Goal: Information Seeking & Learning: Learn about a topic

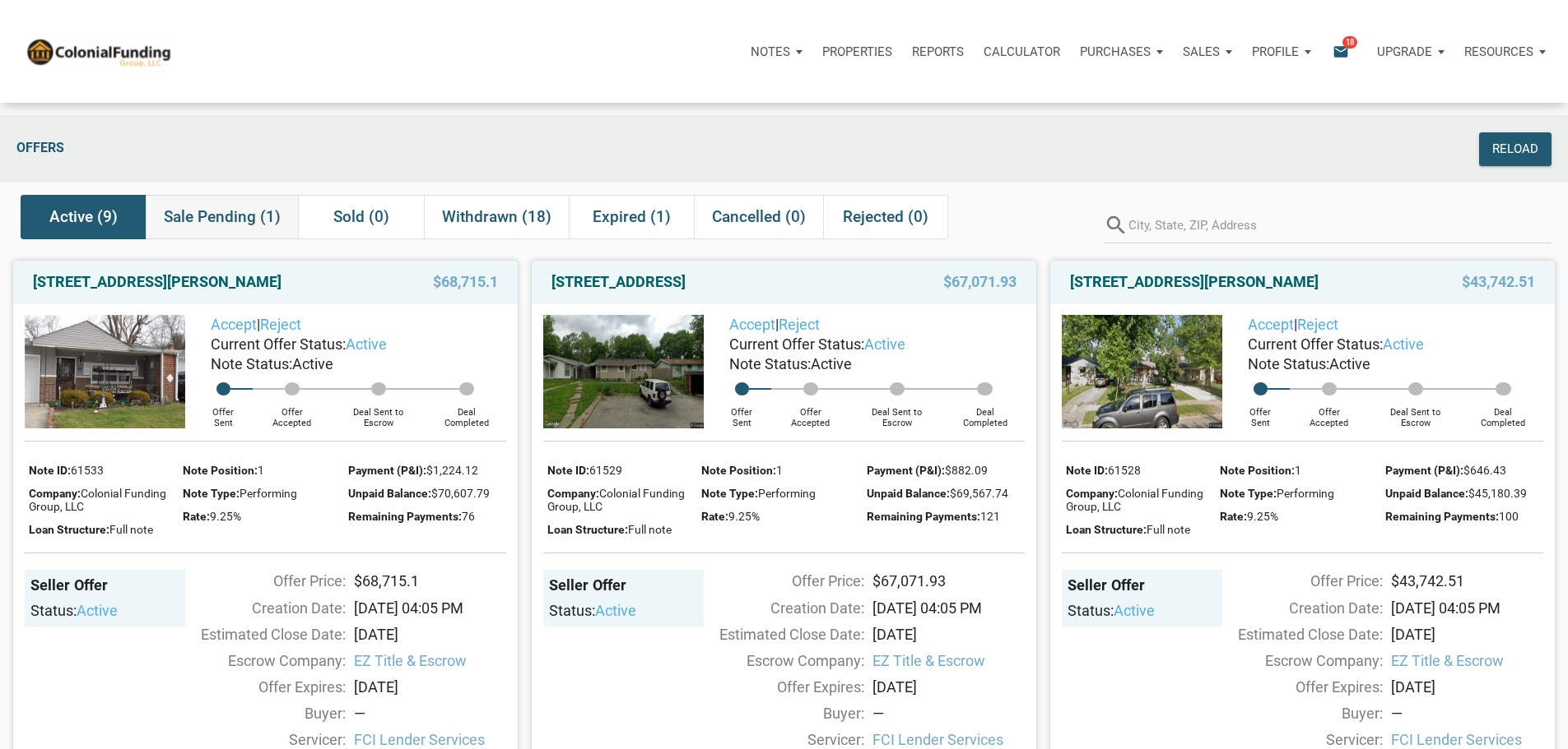
click at [214, 227] on span "Sale Pending (1)" at bounding box center [222, 216] width 117 height 20
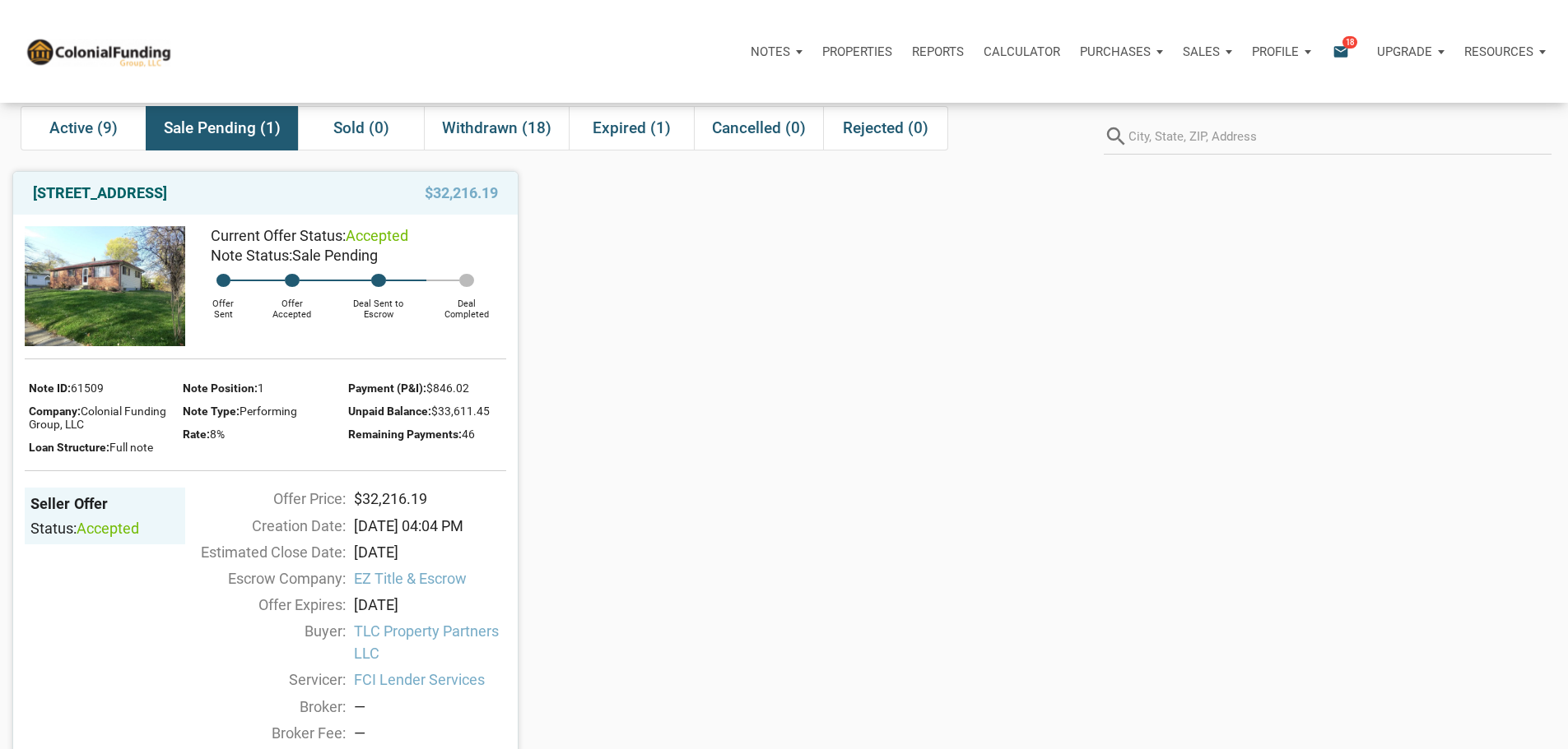
scroll to position [82, 0]
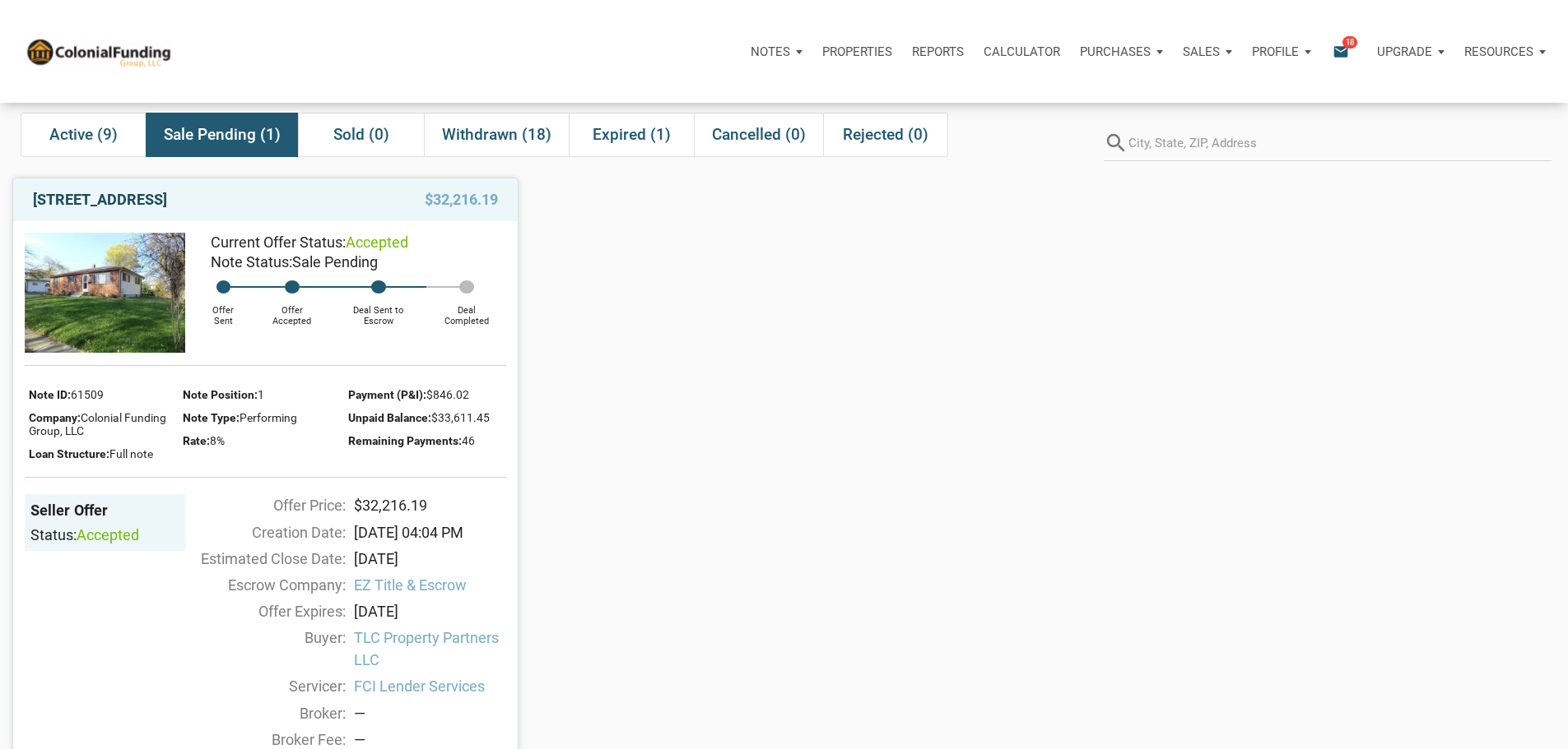
click at [142, 210] on link "[STREET_ADDRESS]" at bounding box center [100, 200] width 134 height 20
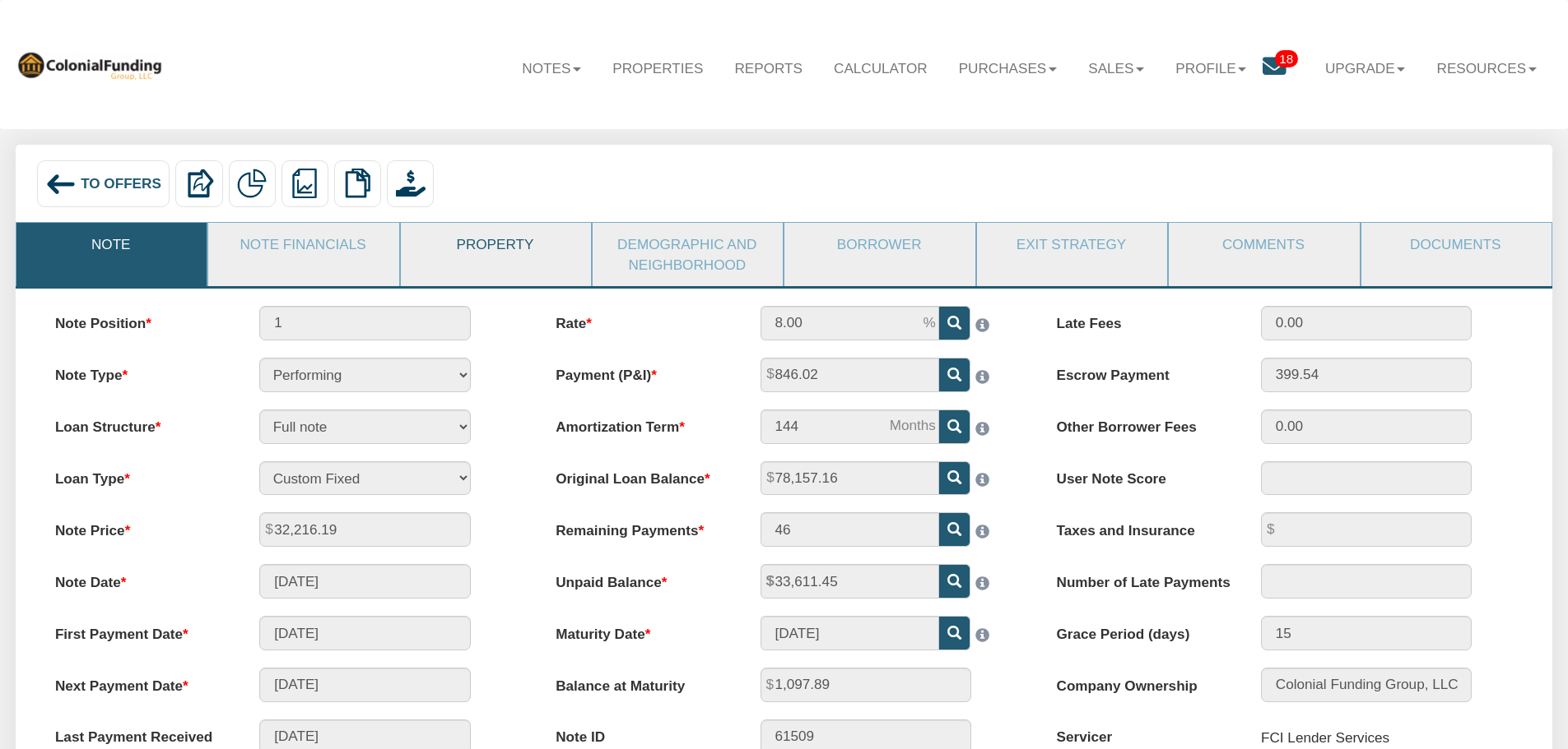
click at [479, 248] on link "Property" at bounding box center [496, 244] width 189 height 43
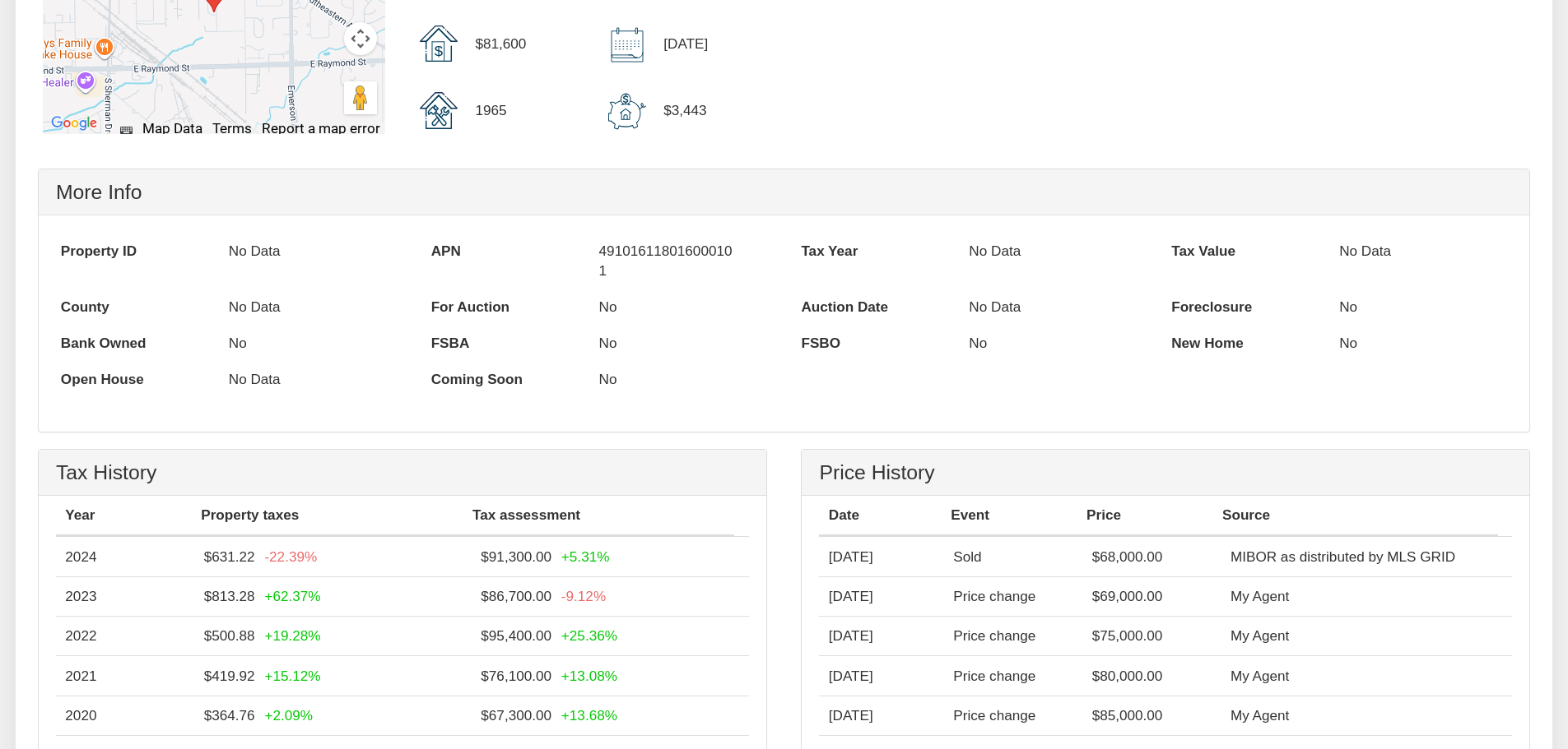
scroll to position [905, 0]
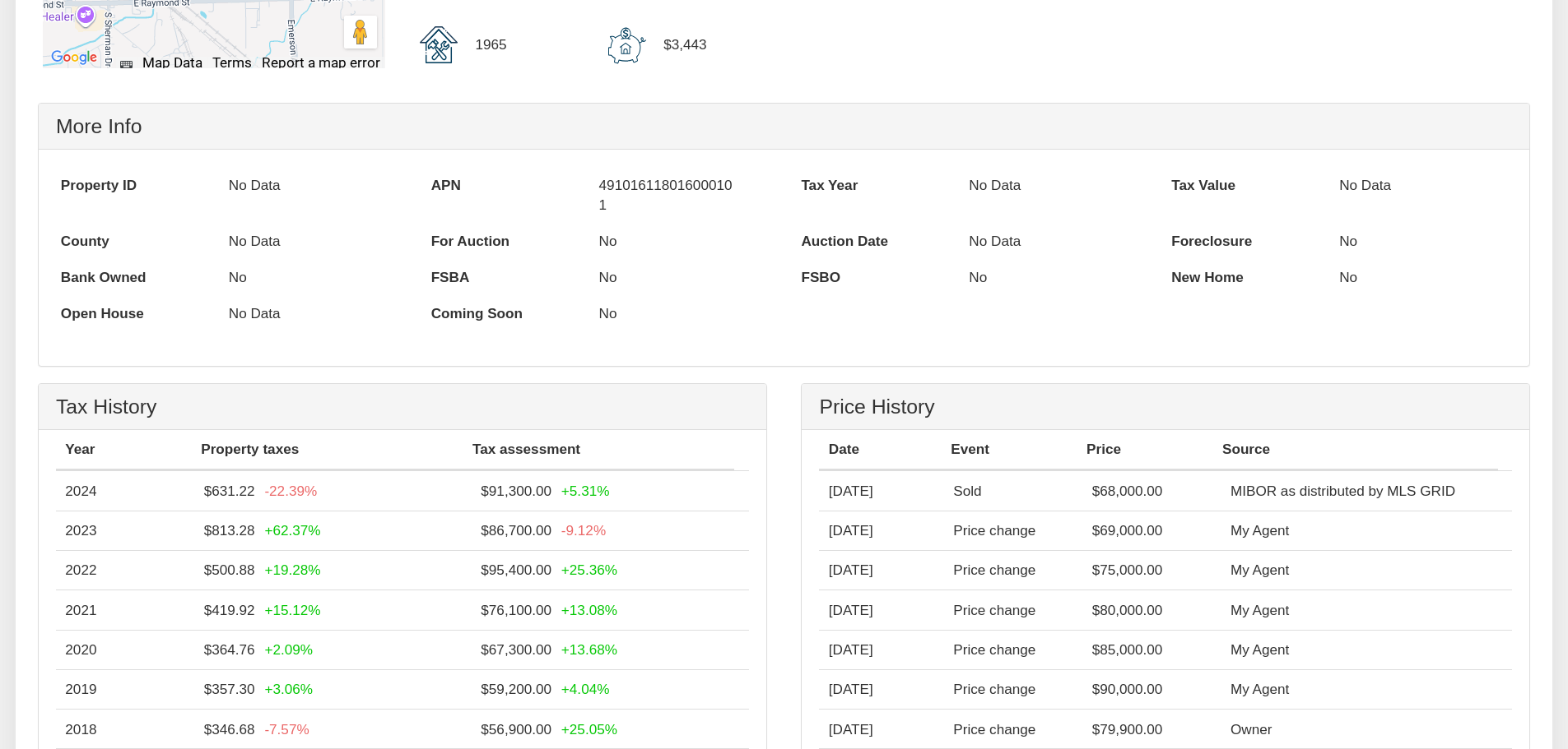
drag, startPoint x: 733, startPoint y: 191, endPoint x: 603, endPoint y: 196, distance: 130.1
click at [603, 196] on p "491016118016000101" at bounding box center [669, 195] width 140 height 56
copy p "49101611801600010"
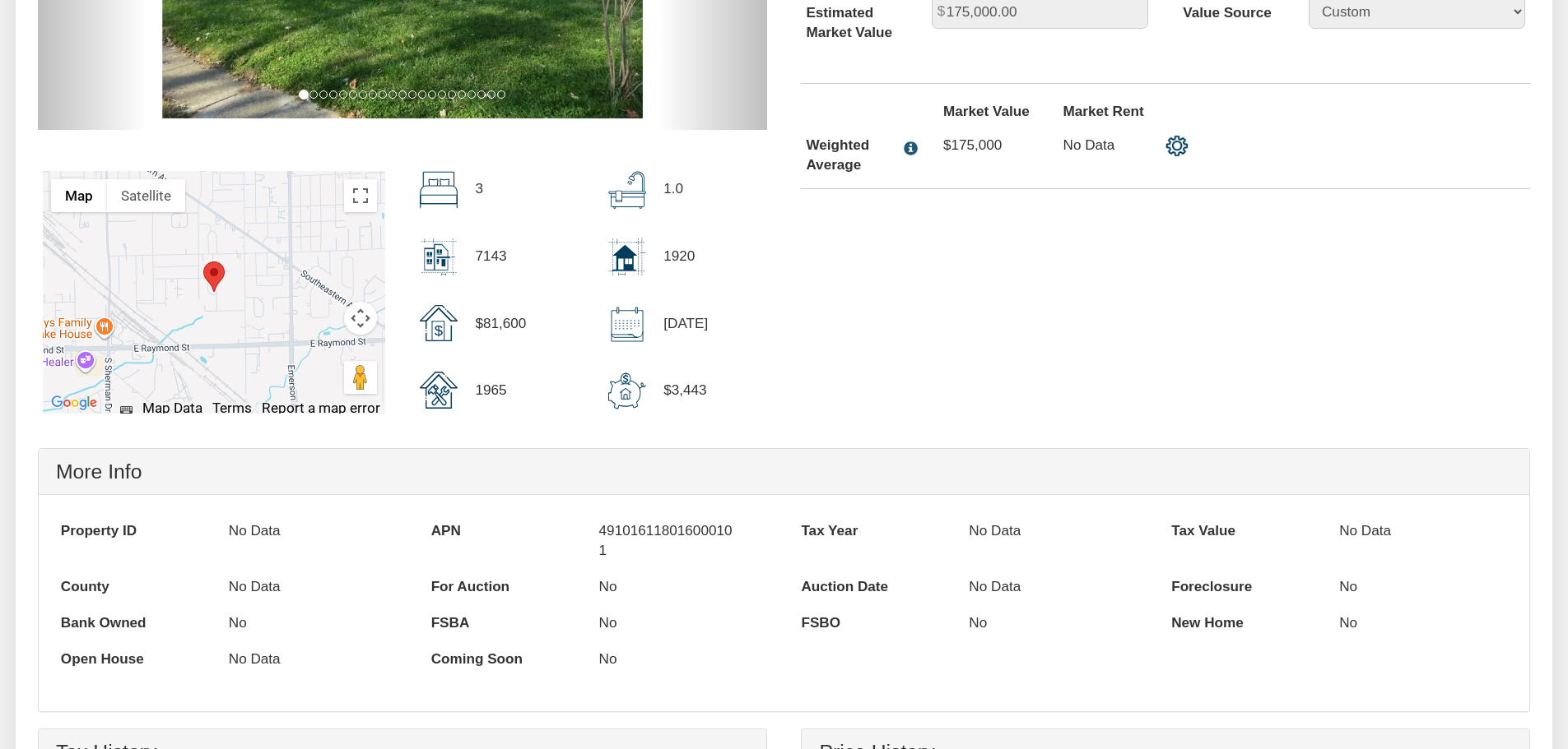
scroll to position [0, 0]
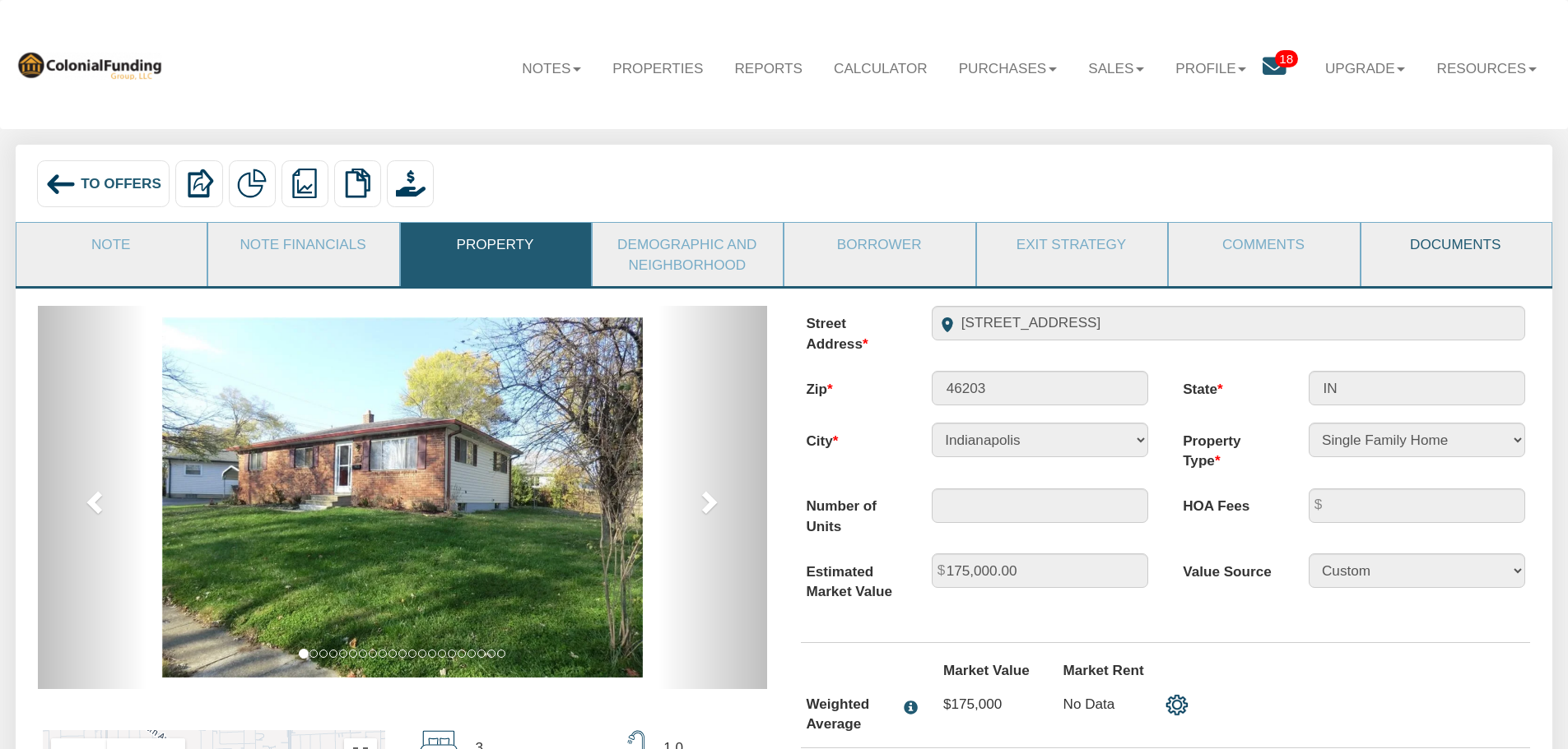
click at [1443, 245] on link "Documents" at bounding box center [1456, 244] width 189 height 43
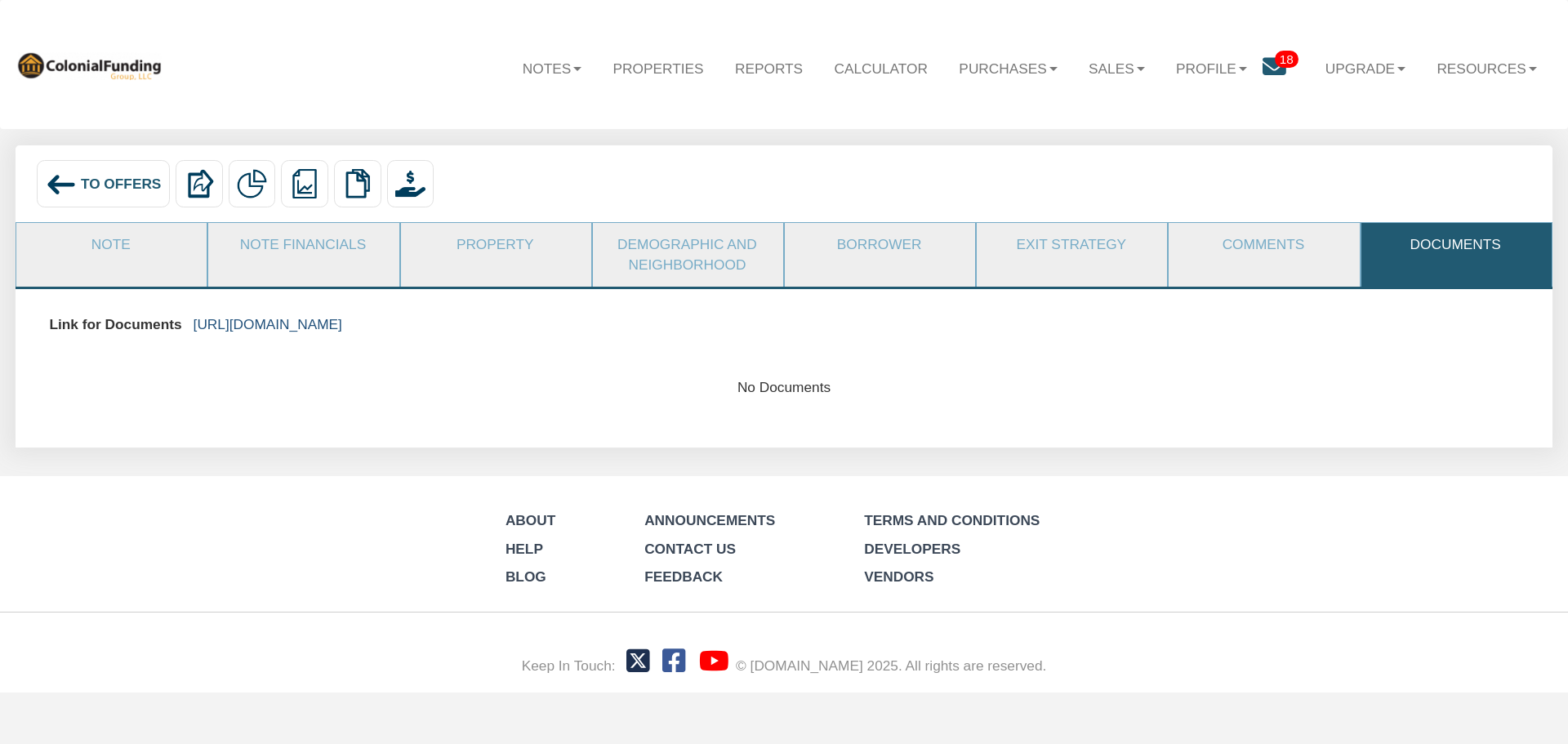
click at [343, 322] on link "https://colonialfundinggroup.sharepoint.com/:f:/s/operationsteam/EgeNnwmtDTBFl-…" at bounding box center [268, 324] width 149 height 17
click at [102, 242] on link "Note" at bounding box center [111, 245] width 189 height 44
